Goal: Transaction & Acquisition: Obtain resource

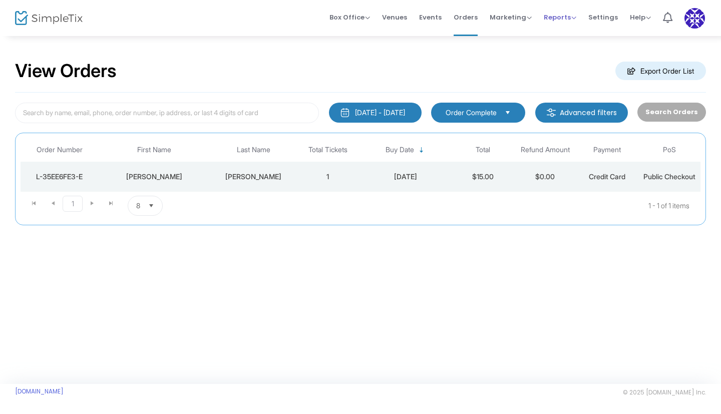
click at [554, 18] on span "Reports" at bounding box center [560, 18] width 33 height 10
click at [573, 53] on li "Sales Reports" at bounding box center [576, 54] width 65 height 20
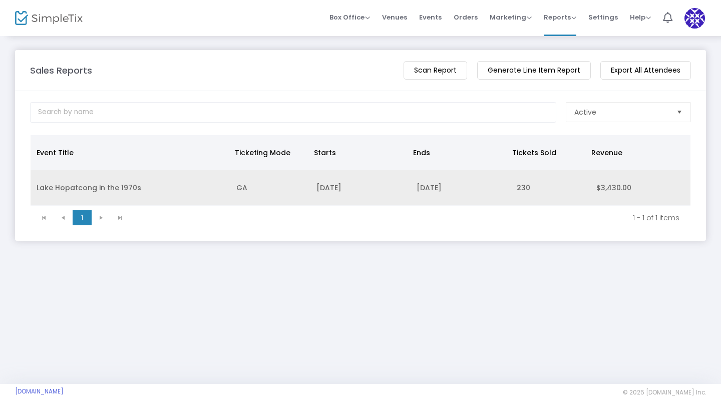
click at [134, 189] on td "Lake Hopatcong in the 1970s" at bounding box center [131, 188] width 200 height 36
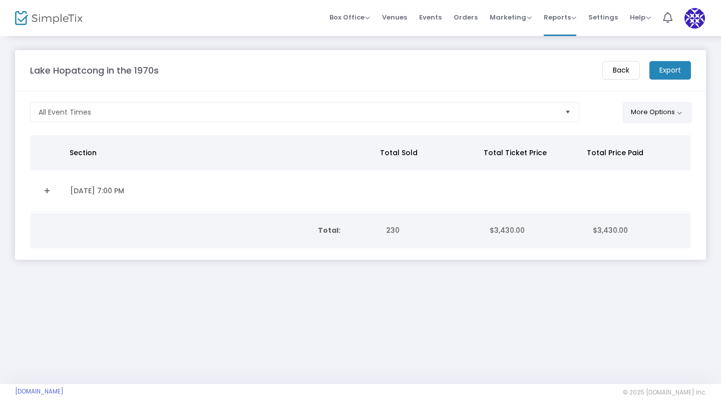
click at [648, 115] on button "More Options" at bounding box center [657, 112] width 69 height 21
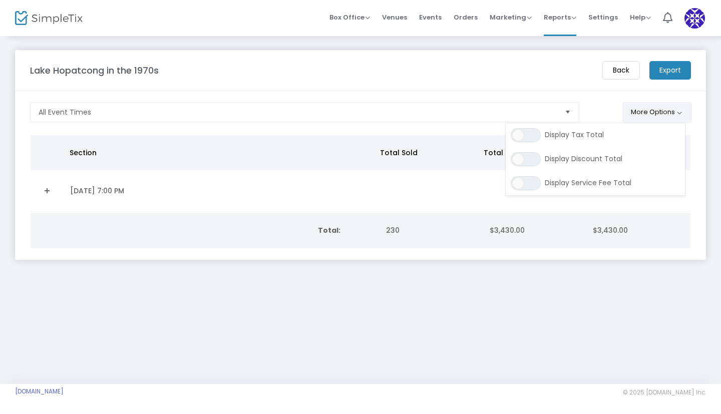
click at [648, 115] on button "More Options" at bounding box center [657, 112] width 69 height 21
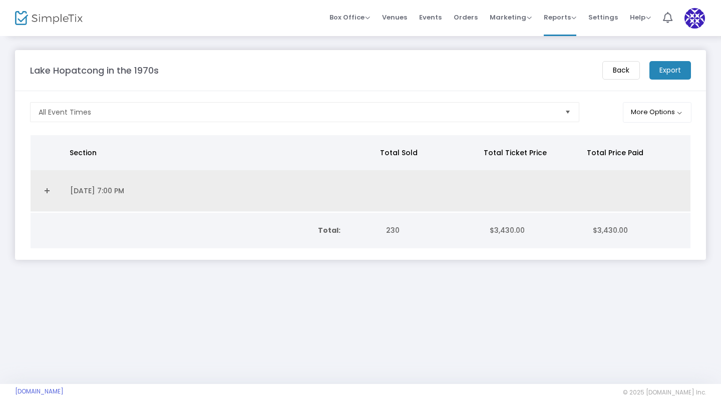
click at [96, 190] on td "[DATE] 7:00 PM" at bounding box center [221, 191] width 314 height 42
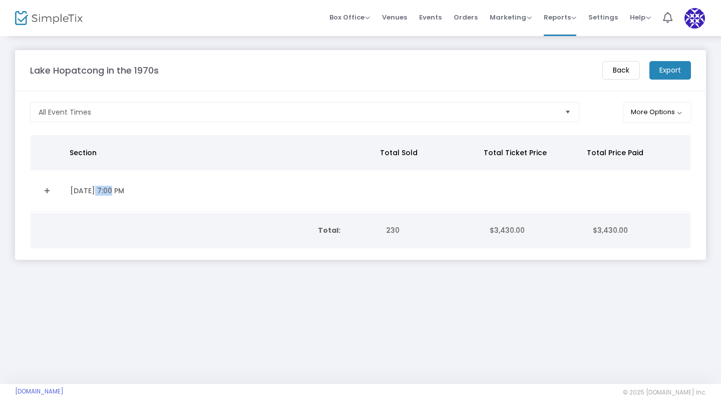
click at [96, 190] on td "[DATE] 7:00 PM" at bounding box center [221, 191] width 314 height 42
click at [81, 190] on td "[DATE] 7:00 PM" at bounding box center [221, 191] width 314 height 42
click at [563, 111] on span "Select" at bounding box center [568, 112] width 17 height 17
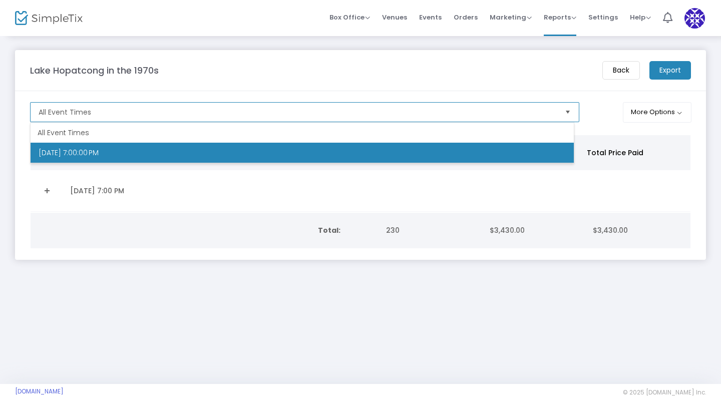
click at [563, 111] on span "Select" at bounding box center [568, 112] width 17 height 17
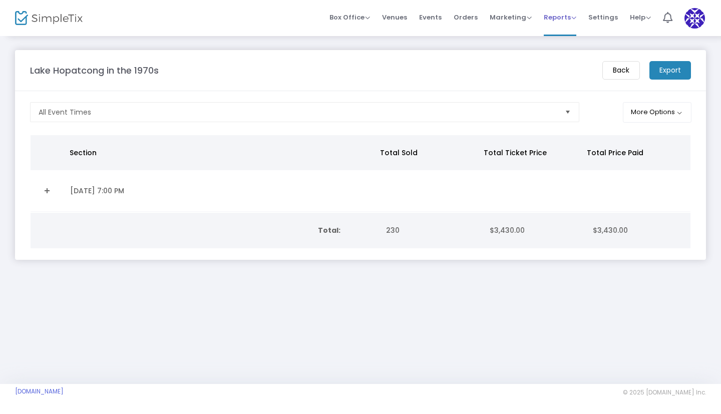
click at [577, 22] on div "Reports Analytics Sales Reports Download" at bounding box center [560, 18] width 33 height 10
click at [575, 18] on span "Reports" at bounding box center [560, 18] width 33 height 10
click at [569, 80] on li "Download" at bounding box center [576, 73] width 65 height 20
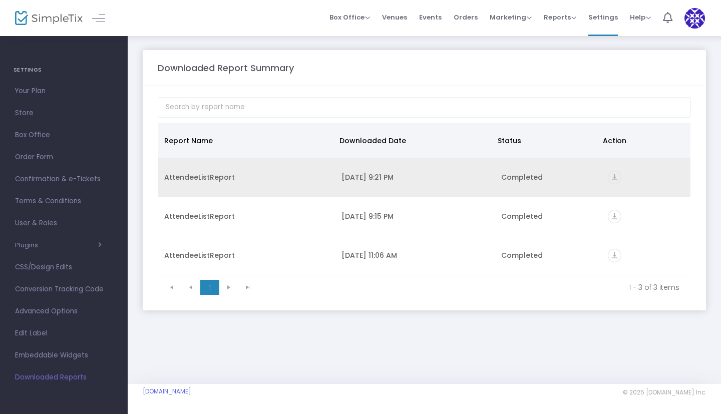
click at [612, 177] on icon "vertical_align_bottom" at bounding box center [615, 178] width 14 height 14
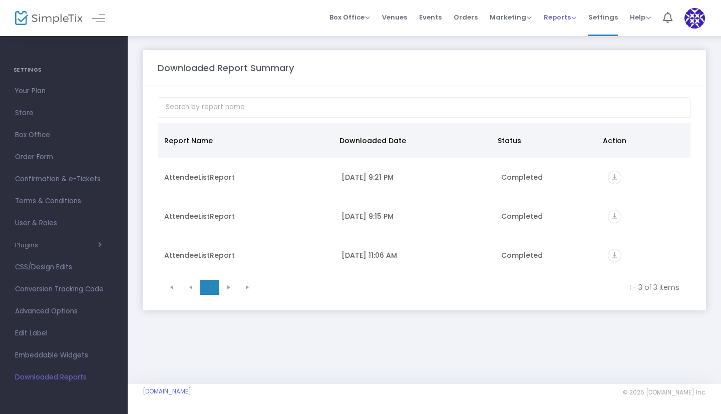
click at [568, 16] on span "Reports" at bounding box center [560, 18] width 33 height 10
click at [568, 49] on li "Sales Reports" at bounding box center [576, 54] width 65 height 20
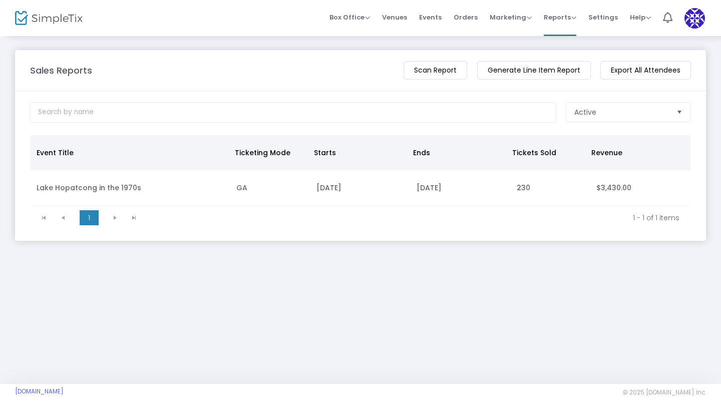
click at [110, 217] on kendo-pager-next-buttons at bounding box center [125, 217] width 38 height 15
click at [117, 216] on kendo-pager-next-buttons at bounding box center [125, 217] width 38 height 15
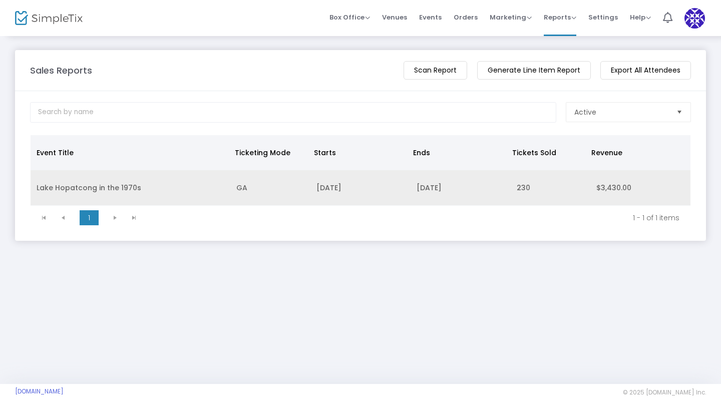
click at [598, 184] on td "$3,430.00" at bounding box center [641, 188] width 100 height 36
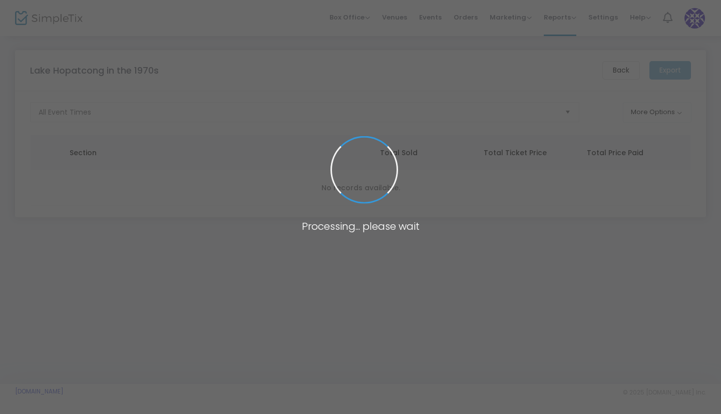
click at [598, 184] on span at bounding box center [360, 207] width 721 height 414
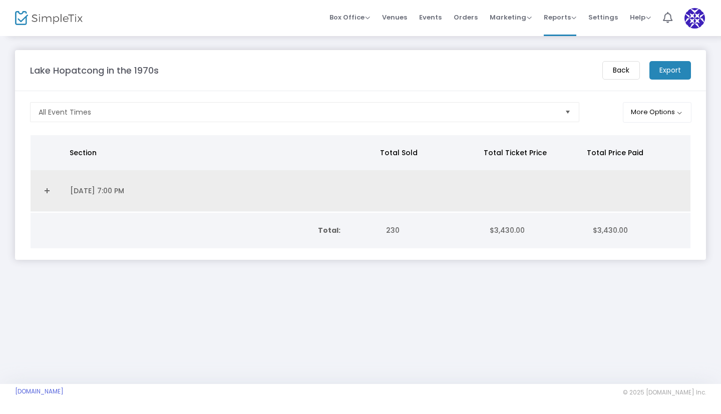
click at [124, 187] on td "[DATE] 7:00 PM" at bounding box center [221, 191] width 314 height 42
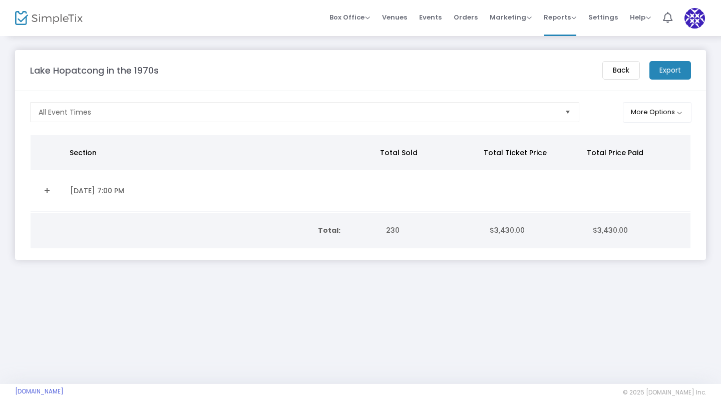
click at [124, 187] on td "[DATE] 7:00 PM" at bounding box center [221, 191] width 314 height 42
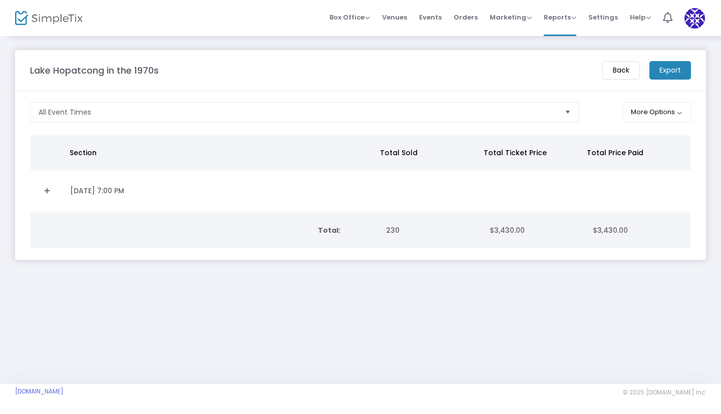
click at [124, 187] on td "[DATE] 7:00 PM" at bounding box center [221, 191] width 314 height 42
click at [666, 112] on button "More Options" at bounding box center [657, 112] width 69 height 21
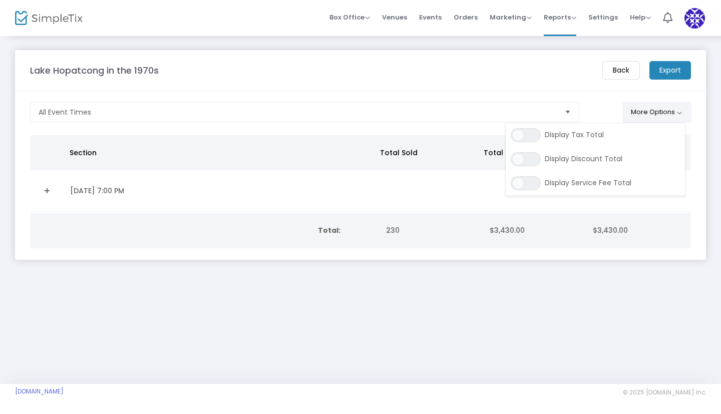
click at [666, 112] on button "More Options" at bounding box center [657, 112] width 69 height 21
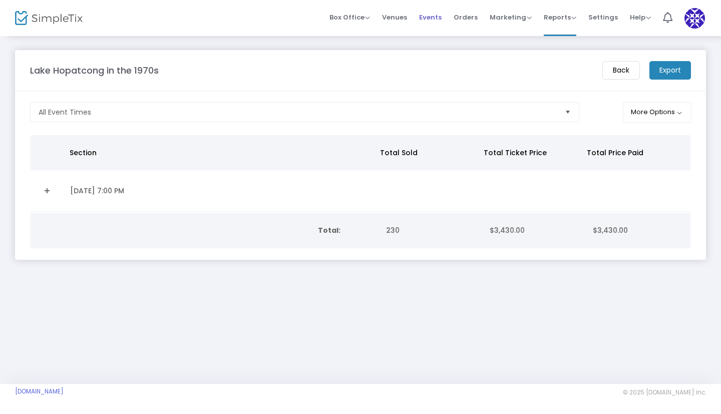
click at [436, 20] on span "Events" at bounding box center [430, 18] width 23 height 26
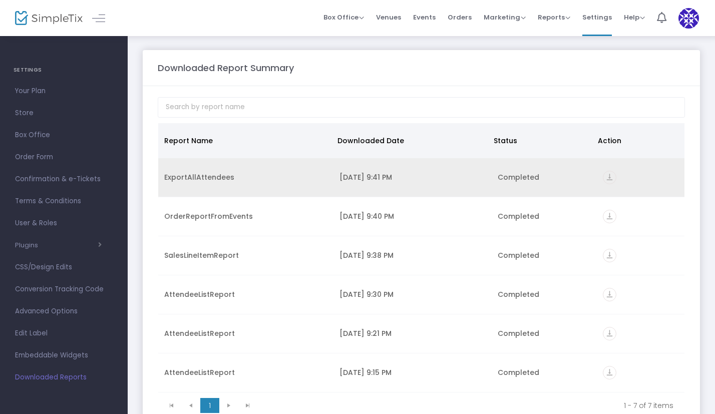
click at [604, 175] on icon "vertical_align_bottom" at bounding box center [610, 178] width 14 height 14
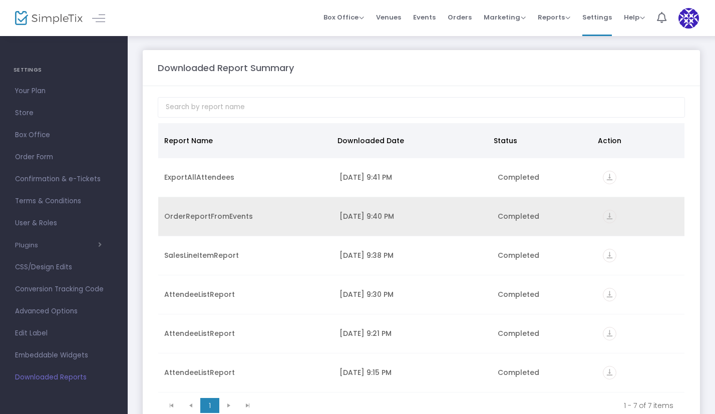
click at [605, 216] on icon "vertical_align_bottom" at bounding box center [610, 217] width 14 height 14
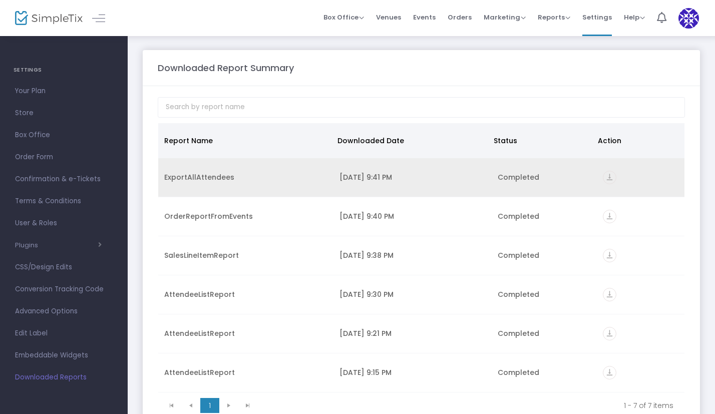
click at [603, 177] on icon "vertical_align_bottom" at bounding box center [610, 178] width 14 height 14
